Goal: Information Seeking & Learning: Learn about a topic

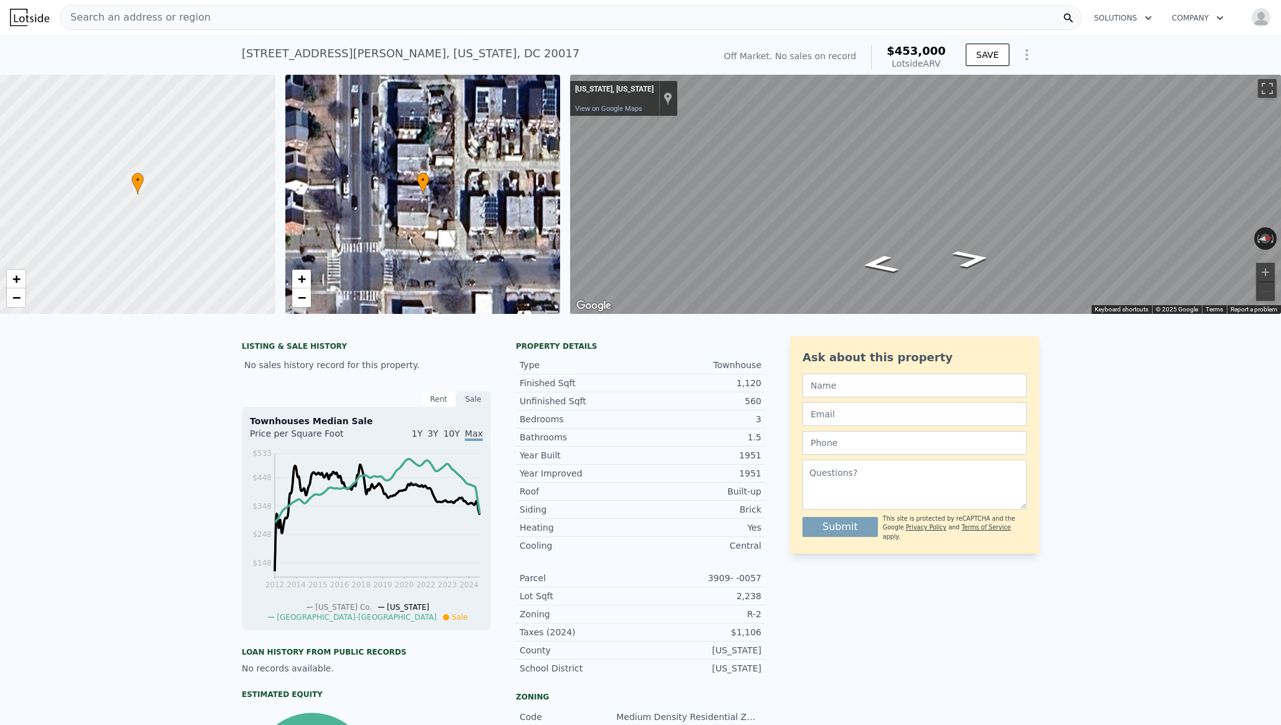
click at [1142, 19] on icon "button" at bounding box center [1148, 18] width 12 height 15
click at [1241, 45] on div "[STREET_ADDRESS][PERSON_NAME][US_STATE] No sales on record (~ARV $453k ) Off Ma…" at bounding box center [640, 55] width 1281 height 40
click at [1224, 21] on icon "button" at bounding box center [1220, 18] width 12 height 15
click at [1133, 48] on div "[STREET_ADDRESS][PERSON_NAME][US_STATE] No sales on record (~ARV $453k ) Off Ma…" at bounding box center [640, 55] width 1281 height 40
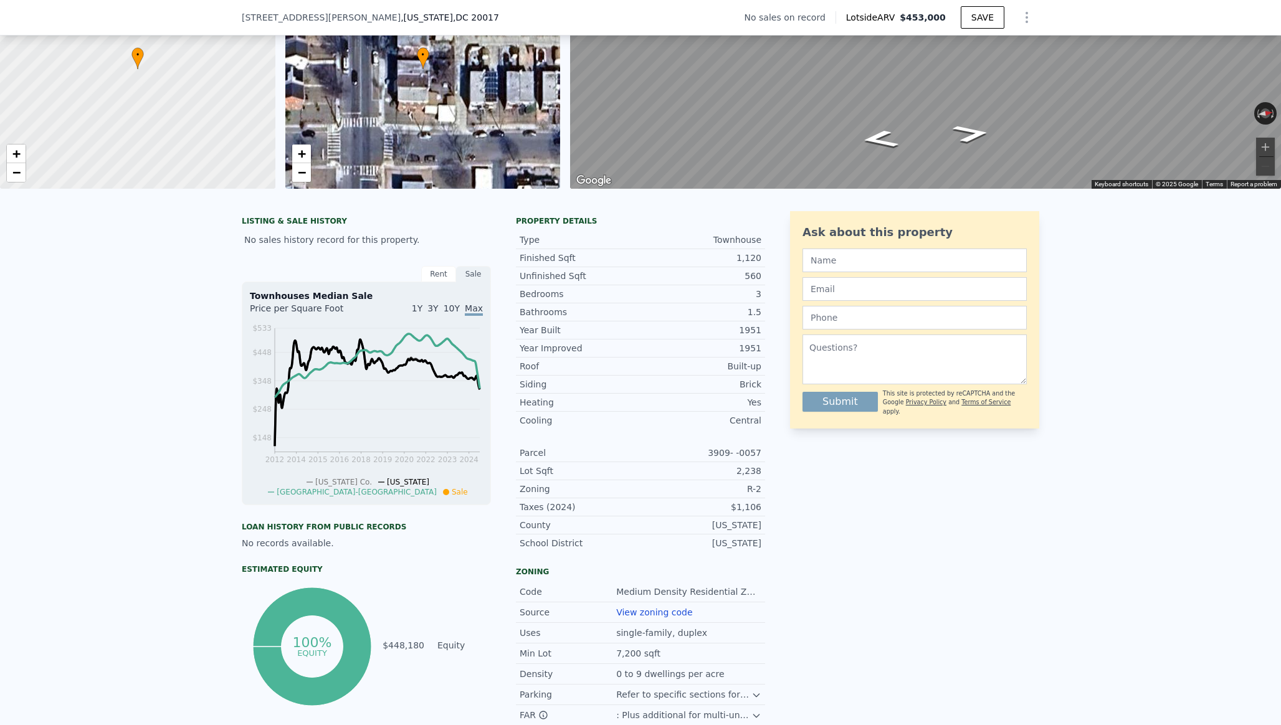
scroll to position [120, 0]
click at [430, 276] on div "Rent" at bounding box center [438, 275] width 35 height 16
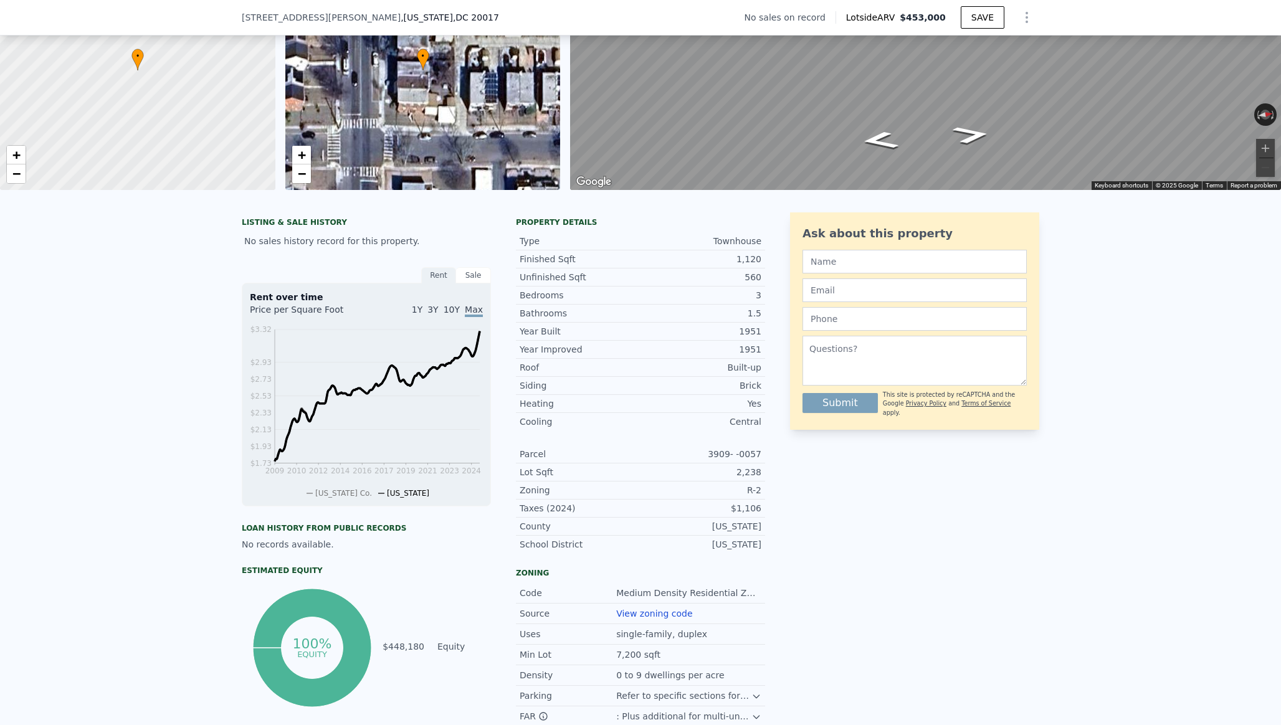
click at [422, 305] on span "1Y" at bounding box center [417, 310] width 11 height 10
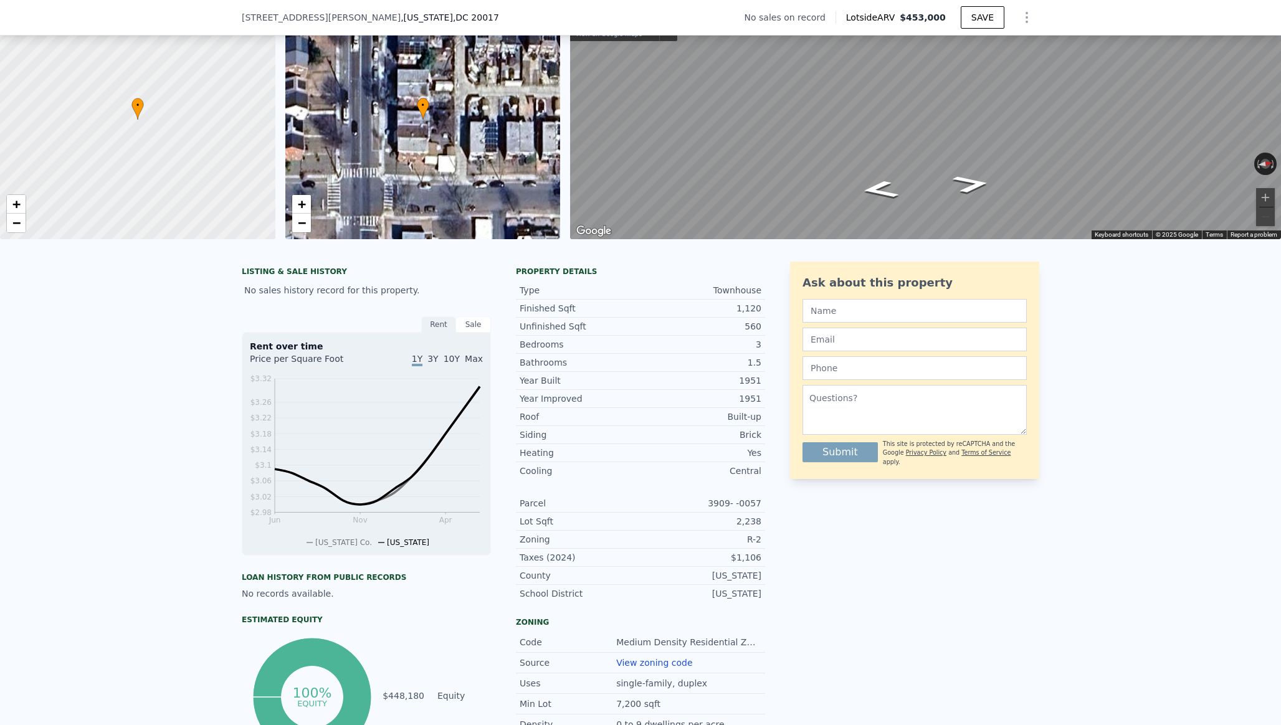
click at [0, 0] on div "•" at bounding box center [0, 0] width 0 height 0
click at [138, 108] on span "•" at bounding box center [137, 105] width 12 height 11
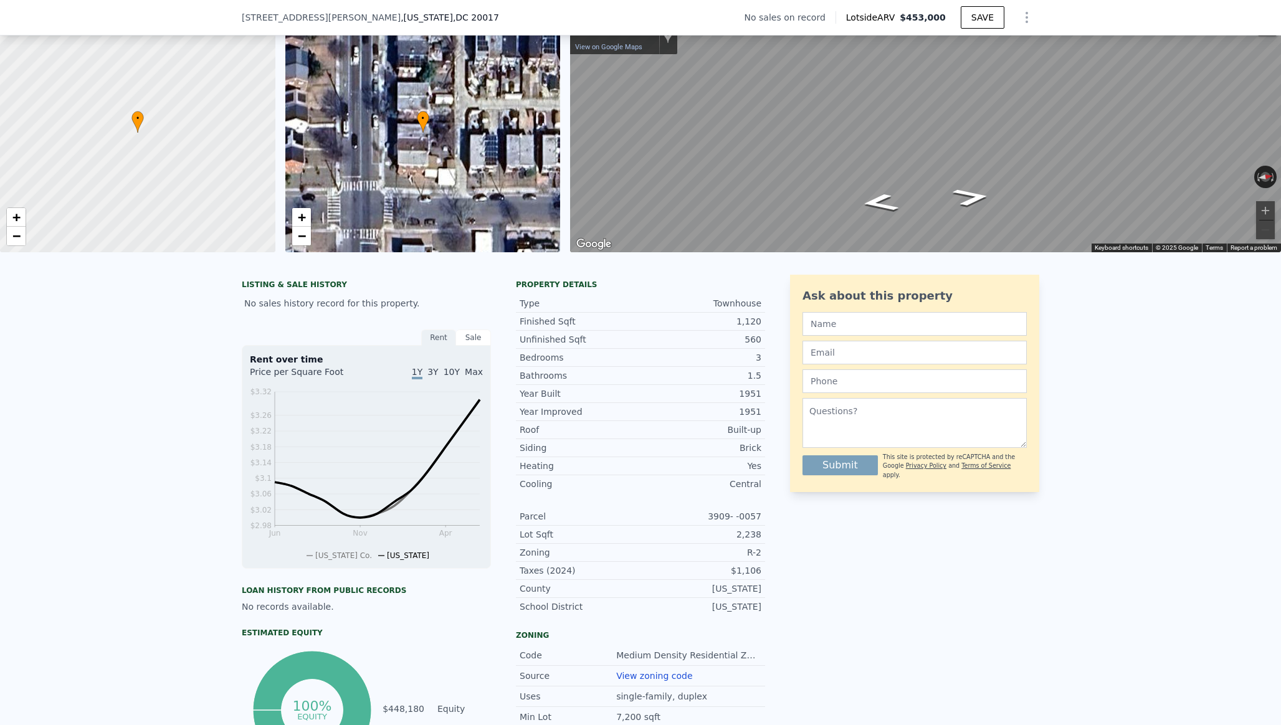
scroll to position [0, 0]
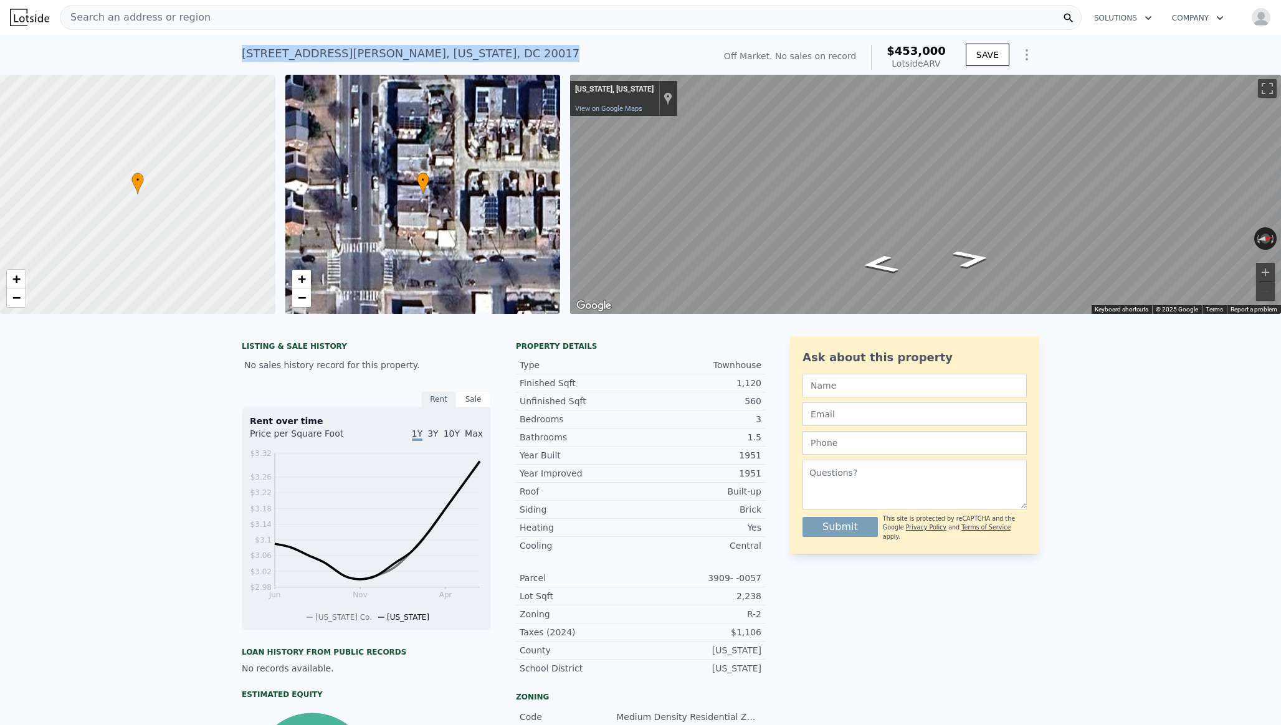
drag, startPoint x: 239, startPoint y: 51, endPoint x: 468, endPoint y: 47, distance: 229.3
click at [468, 47] on div "[STREET_ADDRESS][PERSON_NAME][US_STATE] No sales on record (~ARV $453k ) Off Ma…" at bounding box center [640, 55] width 1281 height 40
copy div "[STREET_ADDRESS][PERSON_NAME][US_STATE]"
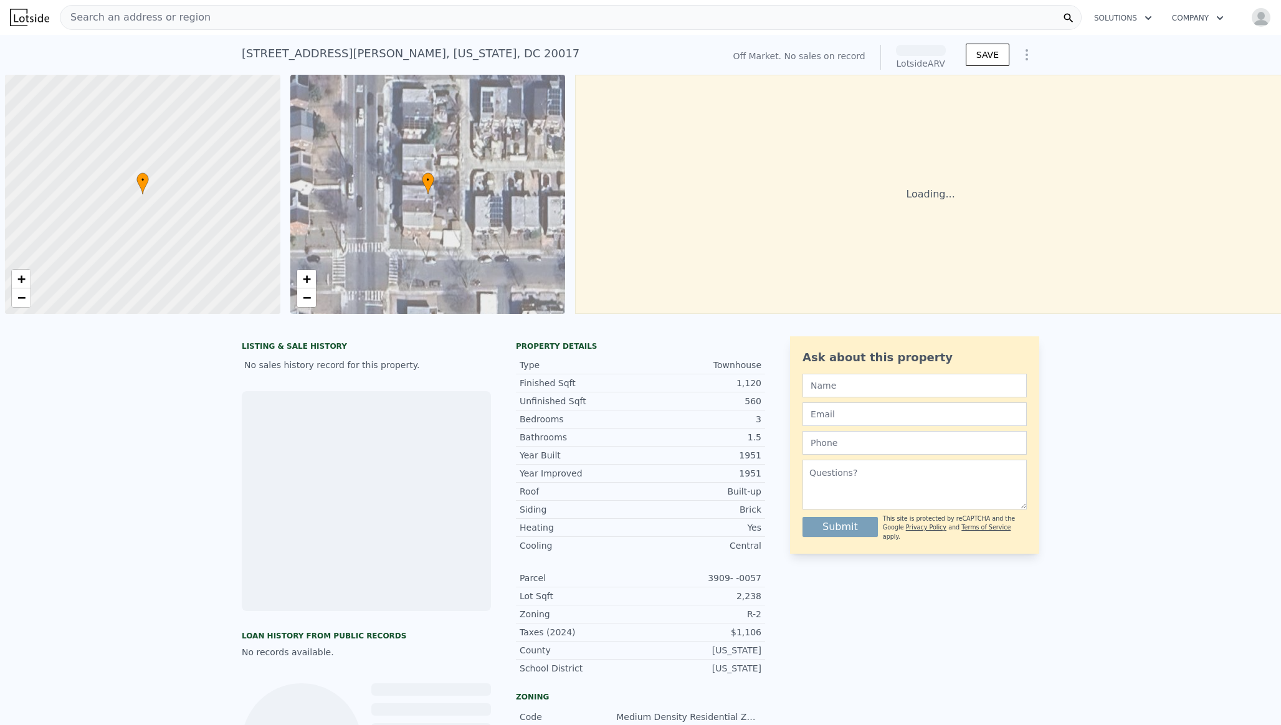
scroll to position [0, 5]
